Goal: Information Seeking & Learning: Learn about a topic

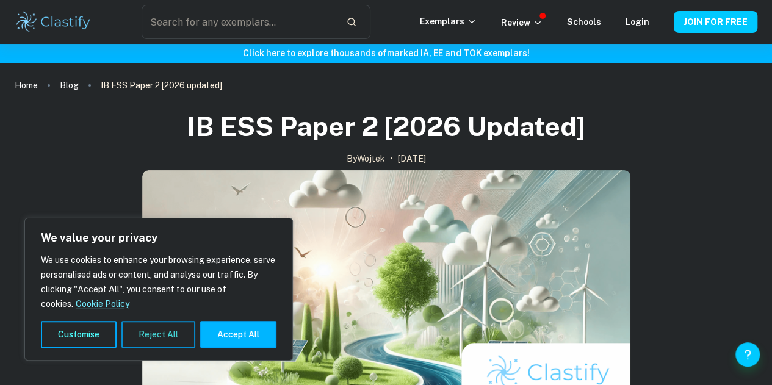
drag, startPoint x: 232, startPoint y: 343, endPoint x: 161, endPoint y: 329, distance: 72.7
click at [161, 329] on div "Customise Reject All Accept All" at bounding box center [159, 334] width 236 height 27
click at [175, 326] on button "Reject All" at bounding box center [159, 334] width 74 height 27
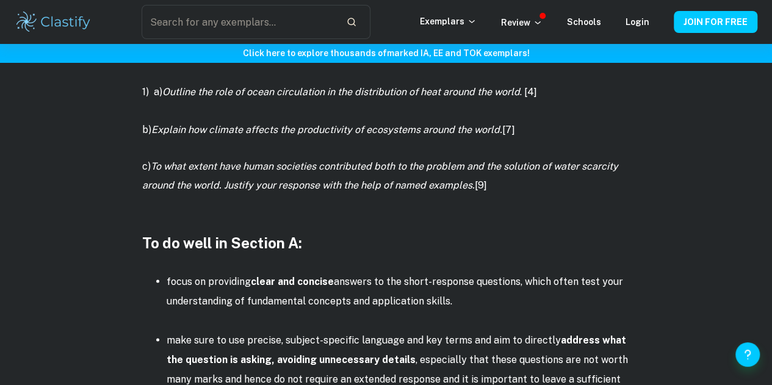
scroll to position [1048, 0]
click at [74, 324] on div "IB ESS Paper 2 [2026 updated] By Wojtek • [DATE] Get feedback on your ESS IA Ma…" at bounding box center [386, 17] width 743 height 1943
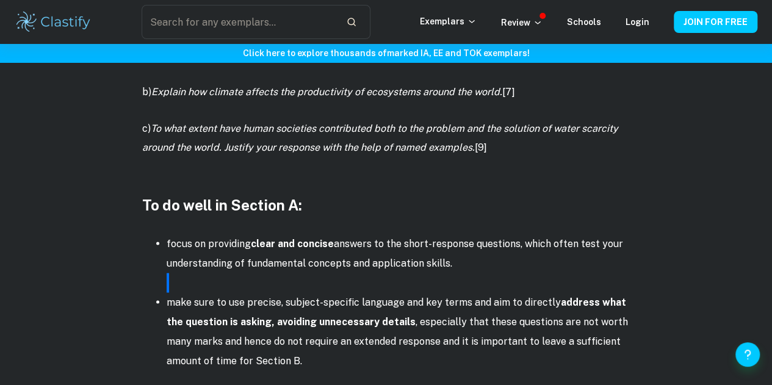
scroll to position [1086, 0]
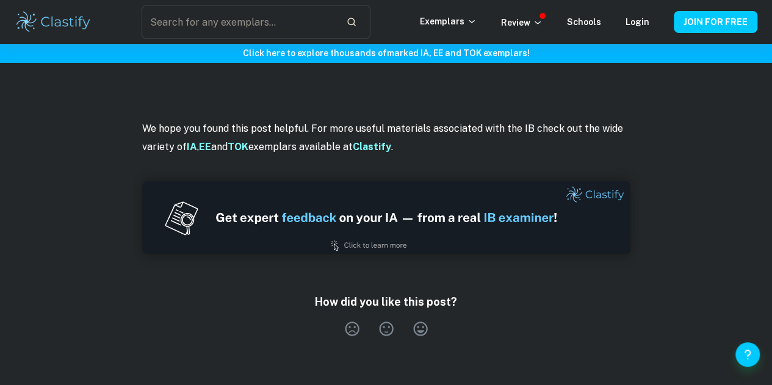
scroll to position [1745, 0]
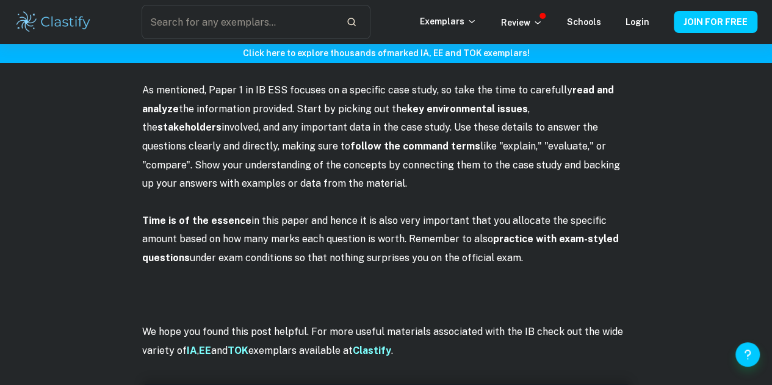
scroll to position [1014, 0]
